Goal: Transaction & Acquisition: Purchase product/service

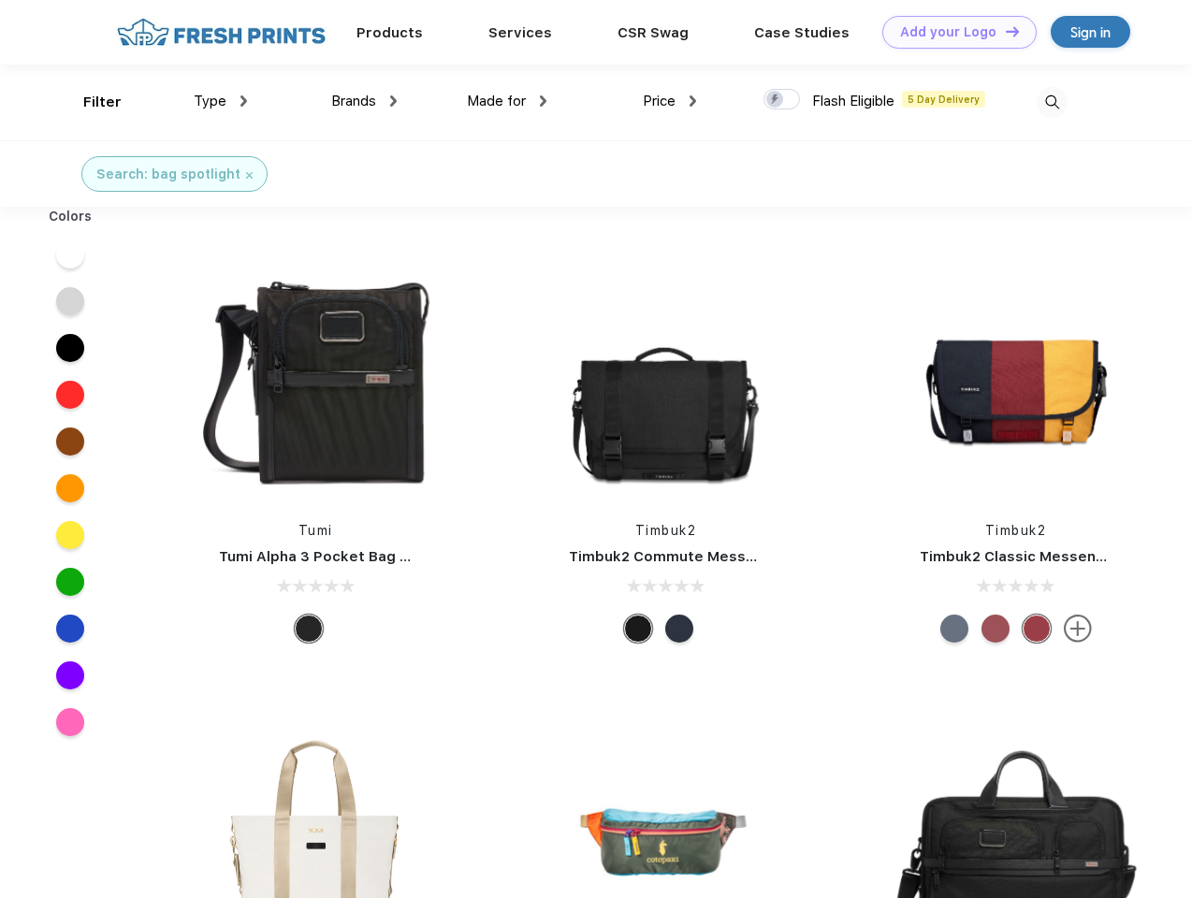
scroll to position [1, 0]
click at [953, 32] on link "Add your Logo Design Tool" at bounding box center [959, 32] width 154 height 33
click at [0, 0] on div "Design Tool" at bounding box center [0, 0] width 0 height 0
click at [1004, 31] on link "Add your Logo Design Tool" at bounding box center [959, 32] width 154 height 33
click at [90, 102] on div "Filter" at bounding box center [102, 103] width 38 height 22
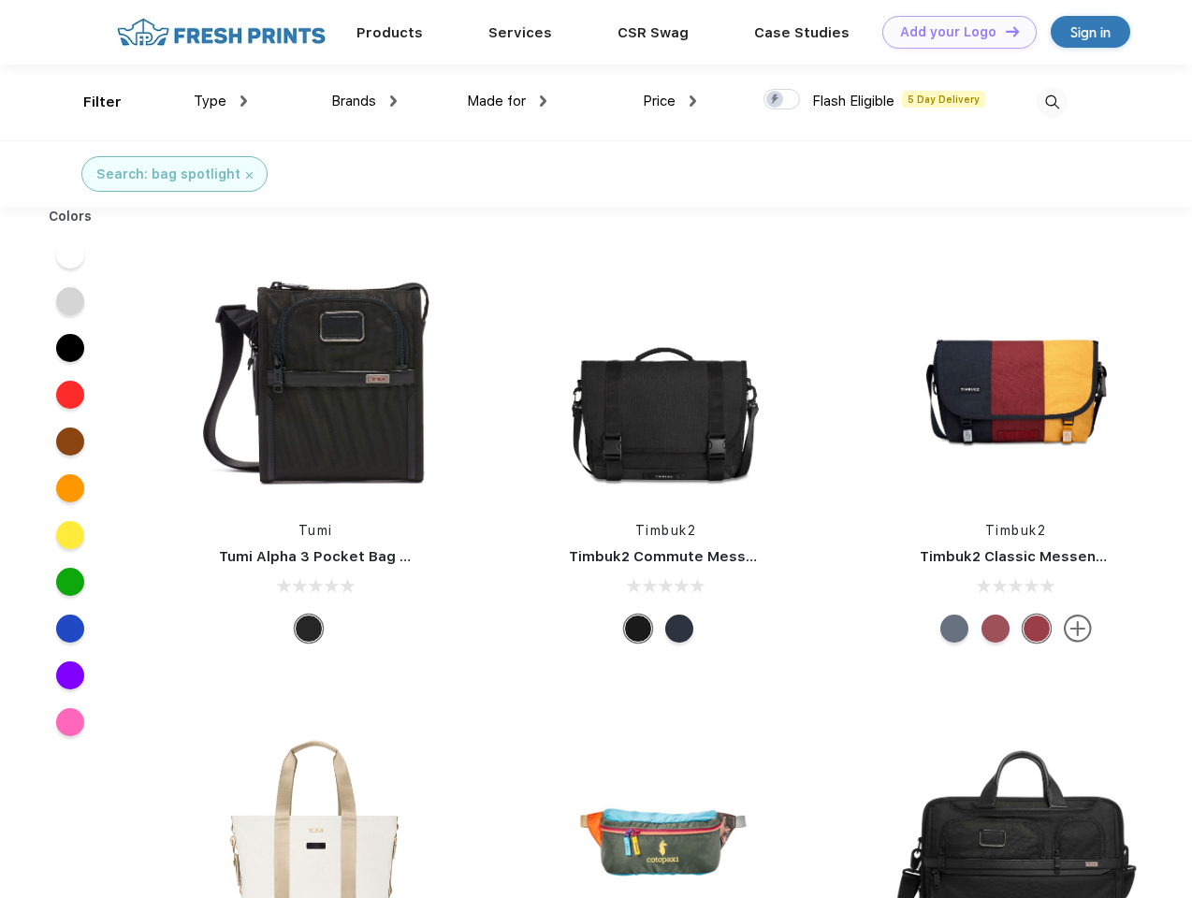
click at [221, 101] on span "Type" at bounding box center [210, 101] width 33 height 17
click at [364, 101] on span "Brands" at bounding box center [353, 101] width 45 height 17
click at [507, 101] on span "Made for" at bounding box center [496, 101] width 59 height 17
click at [670, 101] on span "Price" at bounding box center [659, 101] width 33 height 17
click at [782, 100] on div at bounding box center [782, 99] width 36 height 21
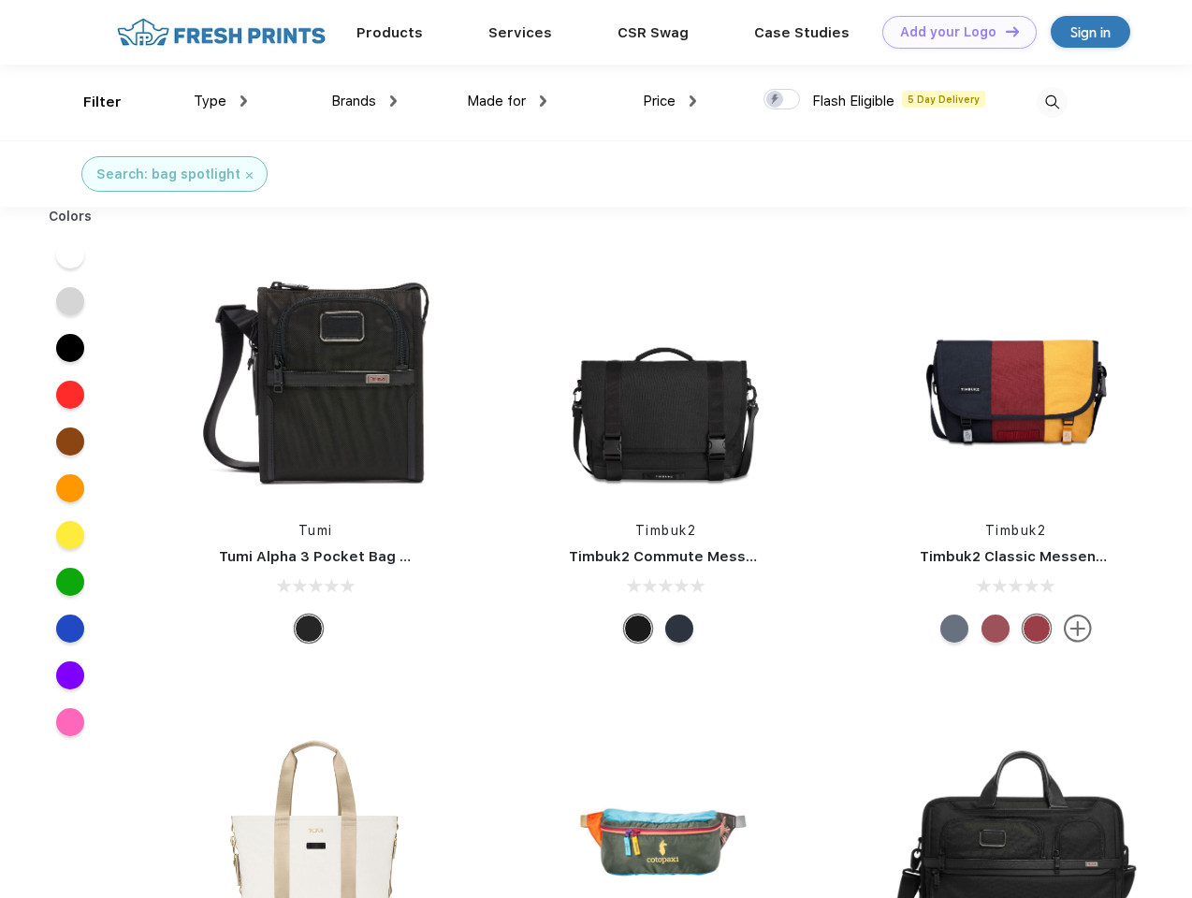
click at [776, 100] on input "checkbox" at bounding box center [770, 94] width 12 height 12
click at [1052, 102] on img at bounding box center [1052, 102] width 31 height 31
